Goal: Find contact information: Find contact information

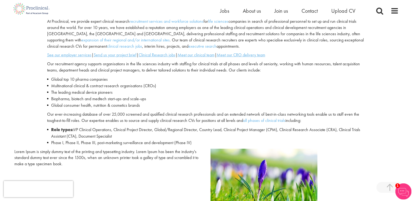
scroll to position [187, 0]
click at [152, 55] on u "Clinical Research jobs" at bounding box center [156, 55] width 37 height 6
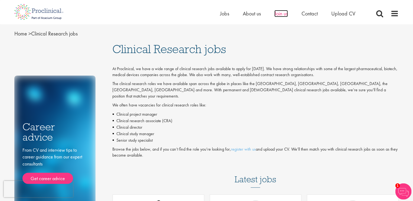
click at [283, 14] on span "Join us" at bounding box center [281, 13] width 14 height 7
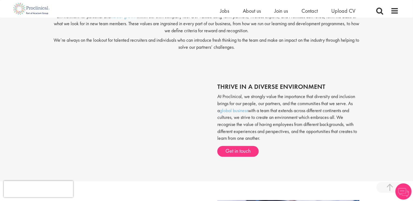
scroll to position [227, 0]
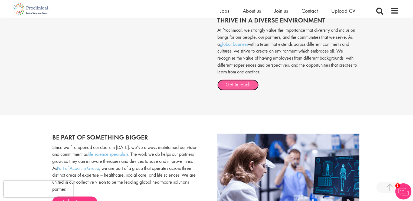
click at [250, 80] on link "Get in touch" at bounding box center [237, 84] width 41 height 11
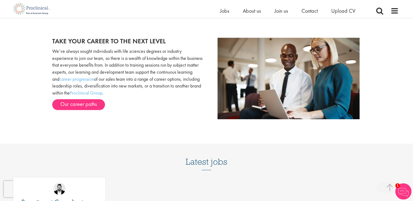
scroll to position [554, 0]
click at [316, 13] on span "Contact" at bounding box center [309, 10] width 16 height 7
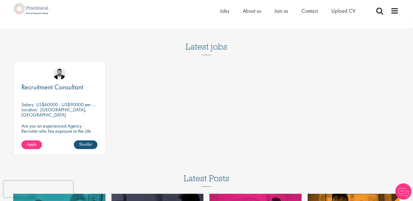
scroll to position [554, 0]
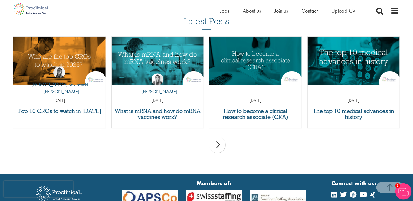
scroll to position [861, 0]
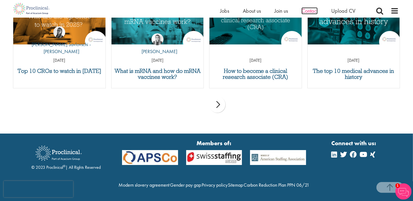
click at [312, 10] on span "Contact" at bounding box center [309, 10] width 16 height 7
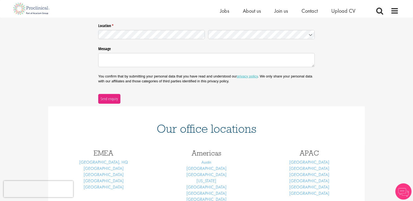
scroll to position [224, 0]
